Goal: Navigation & Orientation: Go to known website

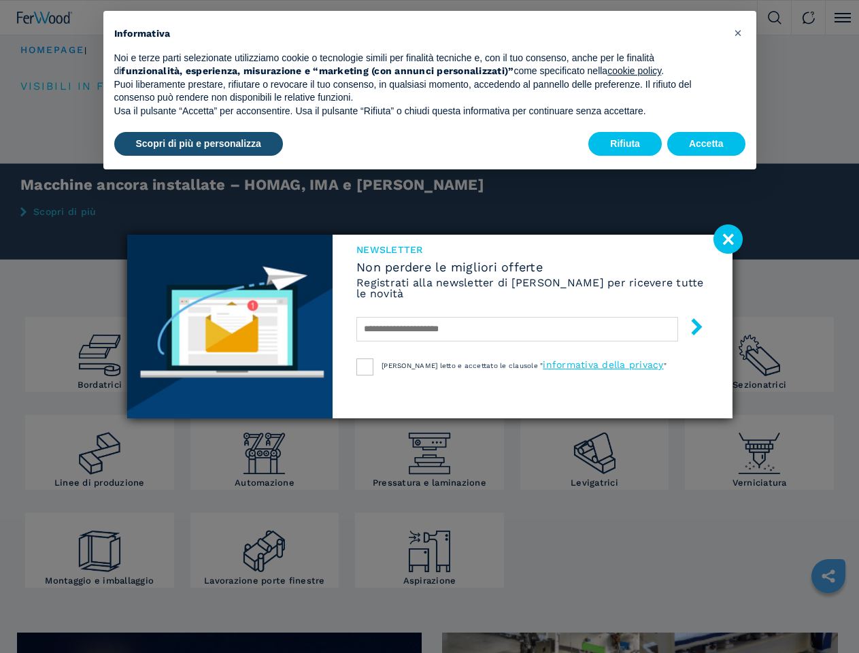
scroll to position [765, 0]
